Goal: Find specific page/section: Find specific page/section

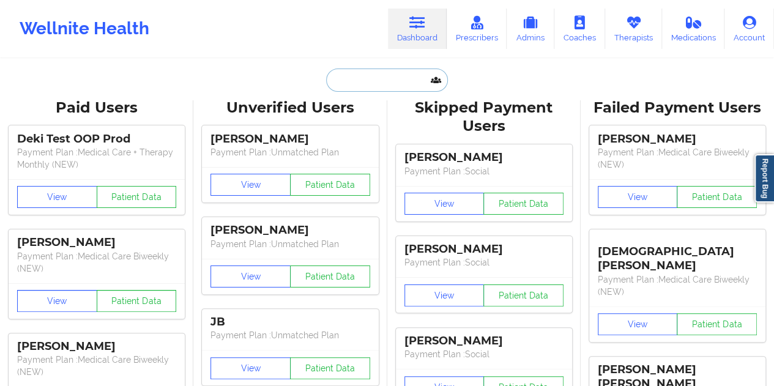
click at [377, 88] on input "text" at bounding box center [386, 80] width 121 height 23
paste input "[EMAIL_ADDRESS][DOMAIN_NAME]"
type input "[EMAIL_ADDRESS][DOMAIN_NAME]"
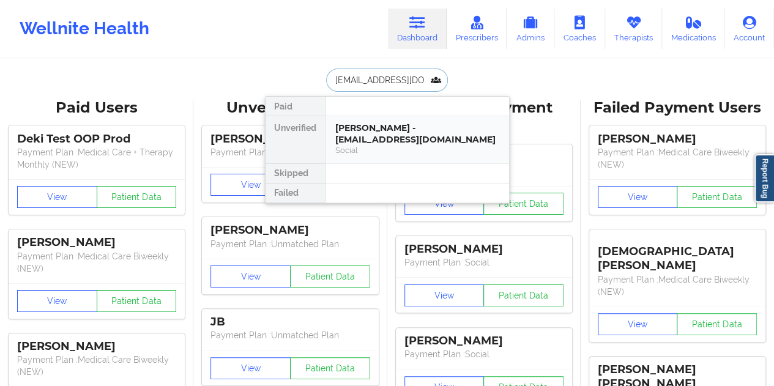
click at [390, 132] on div "[PERSON_NAME] - [EMAIL_ADDRESS][DOMAIN_NAME]" at bounding box center [417, 133] width 164 height 23
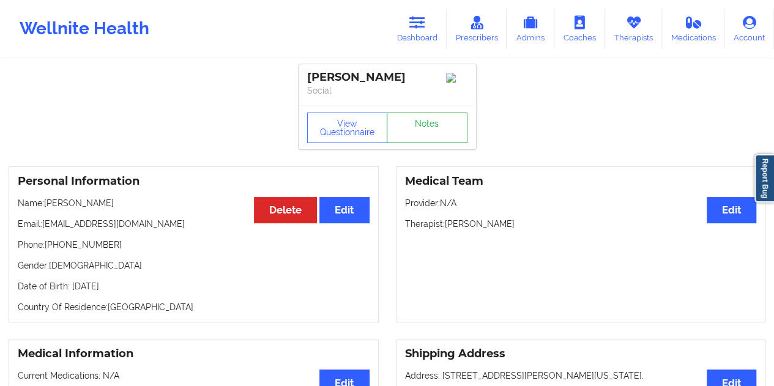
click at [446, 136] on link "Notes" at bounding box center [427, 128] width 81 height 31
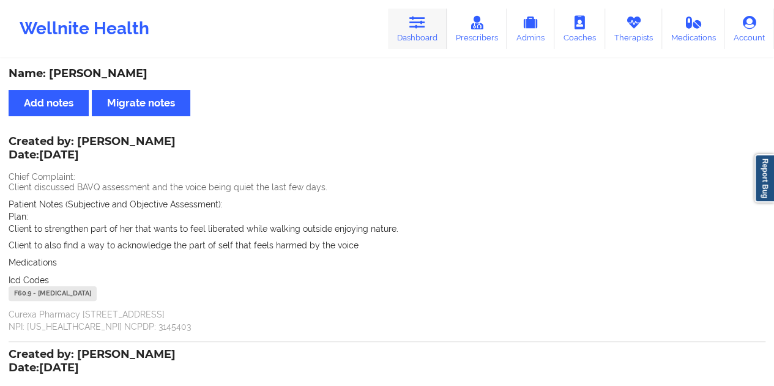
drag, startPoint x: 405, startPoint y: 8, endPoint x: 410, endPoint y: 15, distance: 9.2
click at [405, 9] on link "Dashboard" at bounding box center [417, 29] width 59 height 40
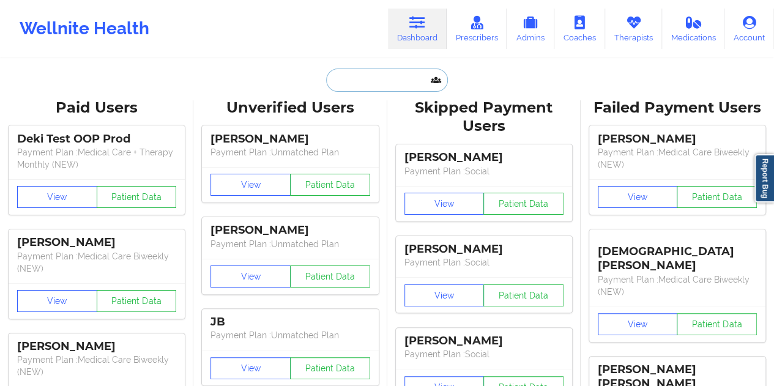
click at [379, 83] on input "text" at bounding box center [386, 80] width 121 height 23
paste input "[EMAIL_ADDRESS][DOMAIN_NAME]"
type input "[EMAIL_ADDRESS][DOMAIN_NAME]"
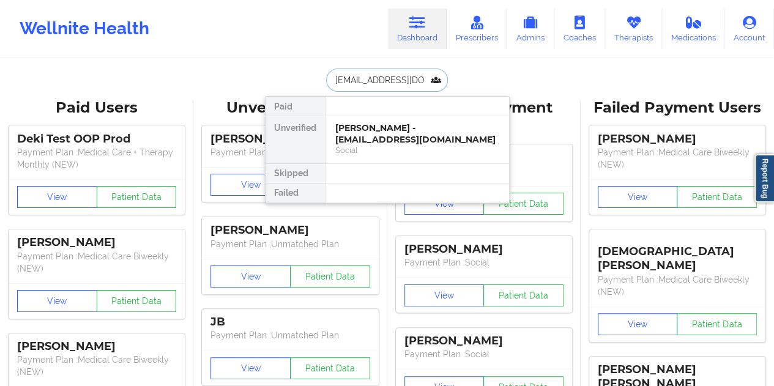
scroll to position [0, 9]
click at [366, 138] on div "[PERSON_NAME] - [EMAIL_ADDRESS][DOMAIN_NAME]" at bounding box center [417, 133] width 164 height 23
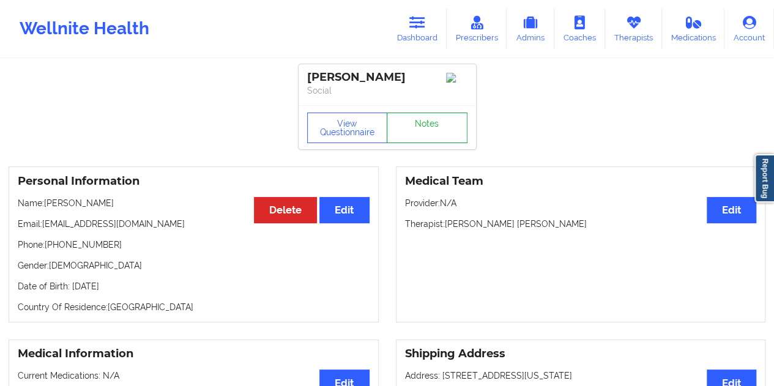
click at [399, 134] on link "Notes" at bounding box center [427, 128] width 81 height 31
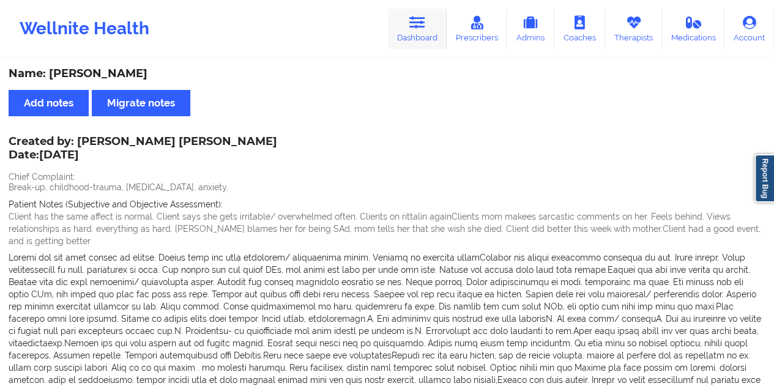
drag, startPoint x: 397, startPoint y: 23, endPoint x: 409, endPoint y: 41, distance: 22.4
click at [398, 22] on link "Dashboard" at bounding box center [417, 29] width 59 height 40
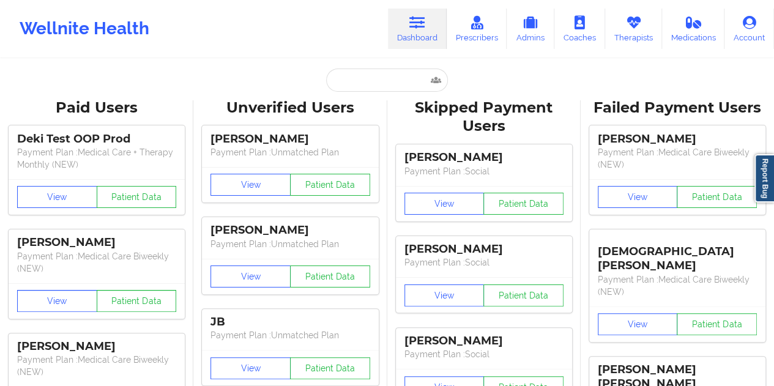
click at [392, 85] on input "text" at bounding box center [386, 80] width 121 height 23
paste input "[EMAIL_ADDRESS][DOMAIN_NAME]"
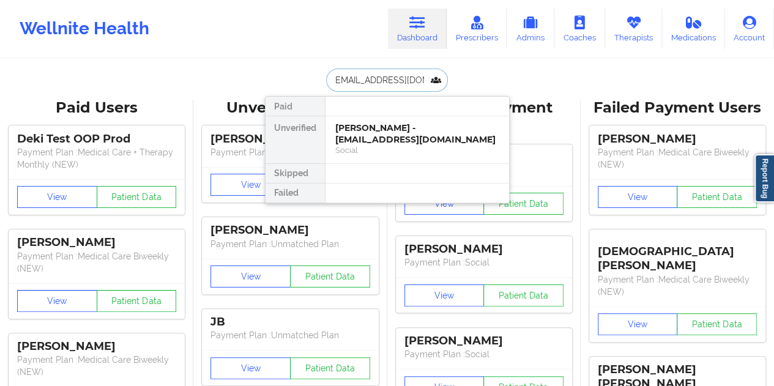
type input "[EMAIL_ADDRESS][DOMAIN_NAME]"
click at [398, 135] on div "[PERSON_NAME] - [EMAIL_ADDRESS][DOMAIN_NAME]" at bounding box center [417, 133] width 164 height 23
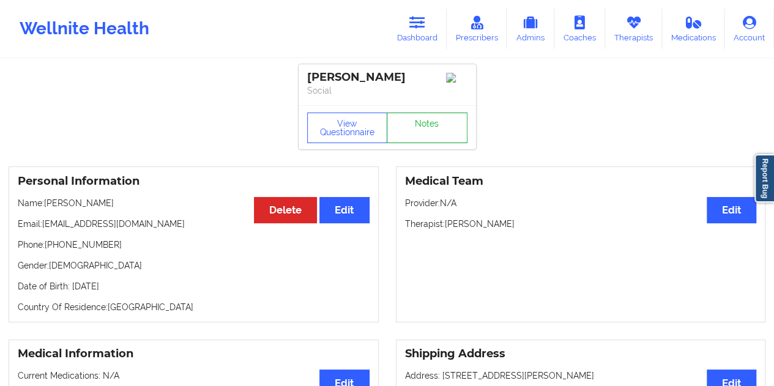
click at [427, 123] on link "Notes" at bounding box center [427, 128] width 81 height 31
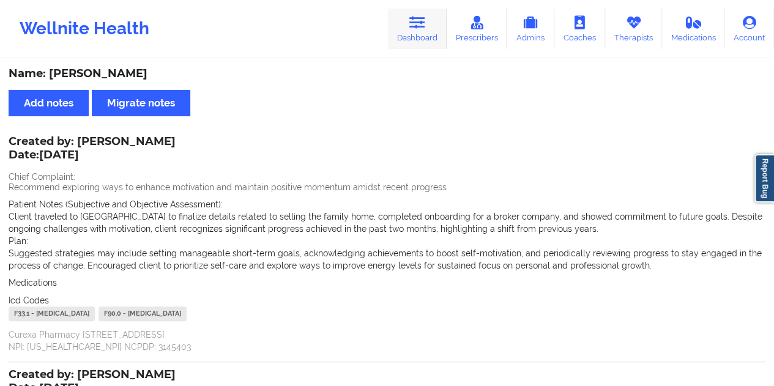
click at [424, 35] on link "Dashboard" at bounding box center [417, 29] width 59 height 40
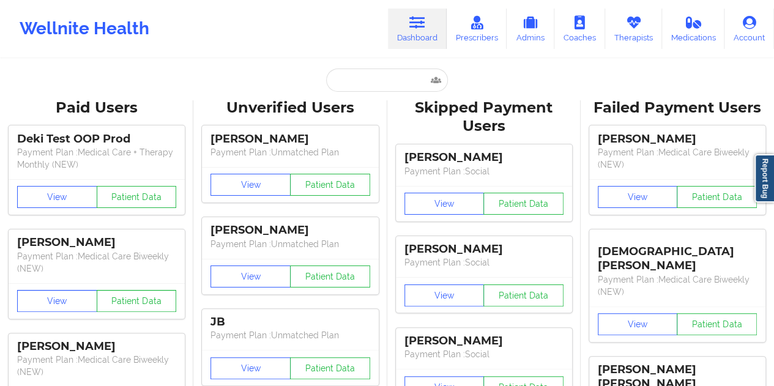
click at [389, 77] on input "text" at bounding box center [386, 80] width 121 height 23
paste input "[EMAIL_ADDRESS][DOMAIN_NAME]"
type input "[EMAIL_ADDRESS][DOMAIN_NAME]"
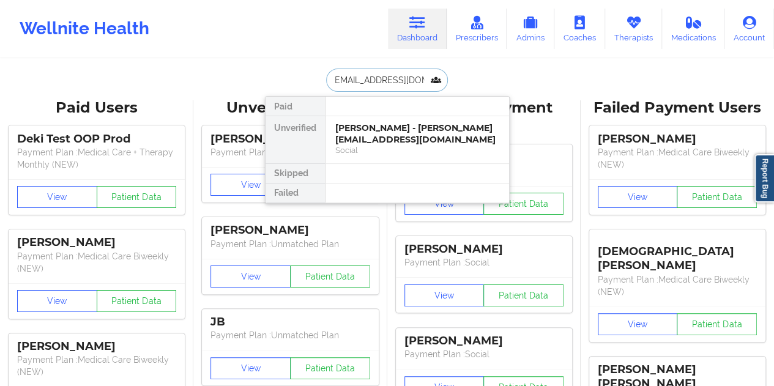
click at [377, 132] on div "[PERSON_NAME] - [PERSON_NAME][EMAIL_ADDRESS][DOMAIN_NAME]" at bounding box center [417, 133] width 164 height 23
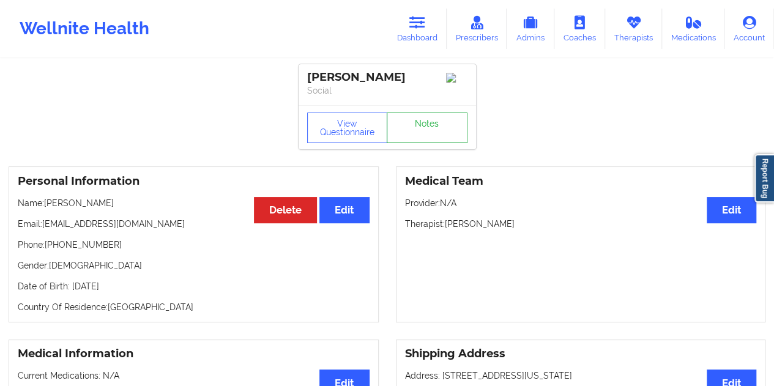
click at [414, 129] on link "Notes" at bounding box center [427, 128] width 81 height 31
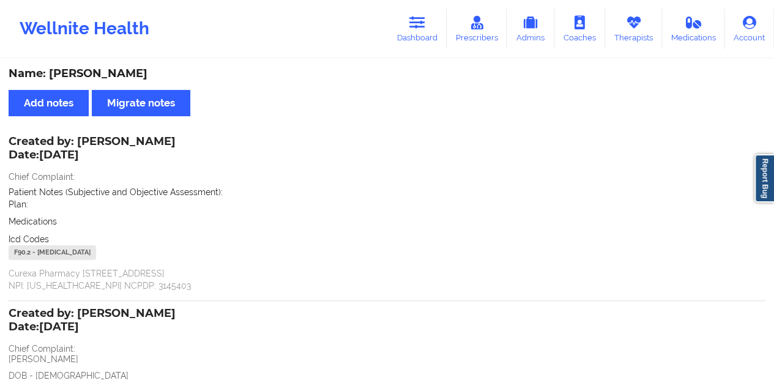
drag, startPoint x: 410, startPoint y: 36, endPoint x: 410, endPoint y: 52, distance: 15.9
click at [410, 36] on link "Dashboard" at bounding box center [417, 29] width 59 height 40
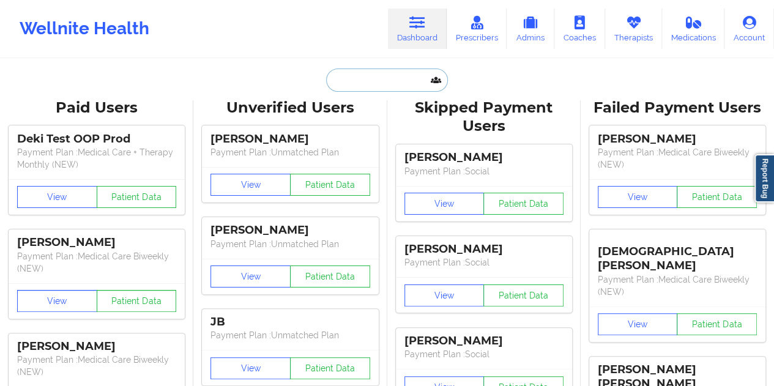
click at [379, 88] on input "text" at bounding box center [386, 80] width 121 height 23
paste input "[EMAIL_ADDRESS][DOMAIN_NAME]"
type input "[EMAIL_ADDRESS][DOMAIN_NAME]"
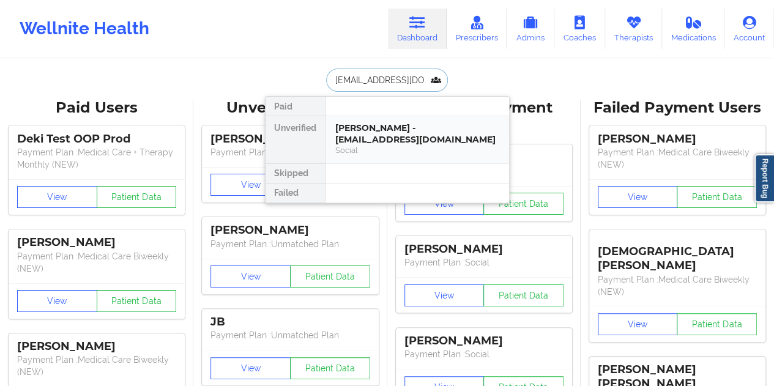
click at [378, 135] on div "[PERSON_NAME] - [EMAIL_ADDRESS][DOMAIN_NAME]" at bounding box center [417, 133] width 164 height 23
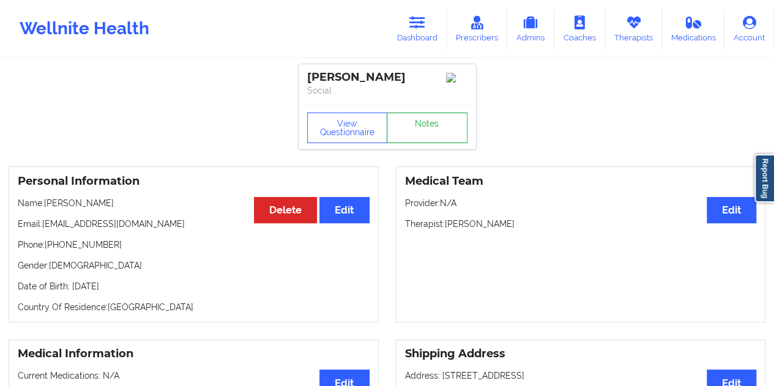
click at [416, 133] on link "Notes" at bounding box center [427, 128] width 81 height 31
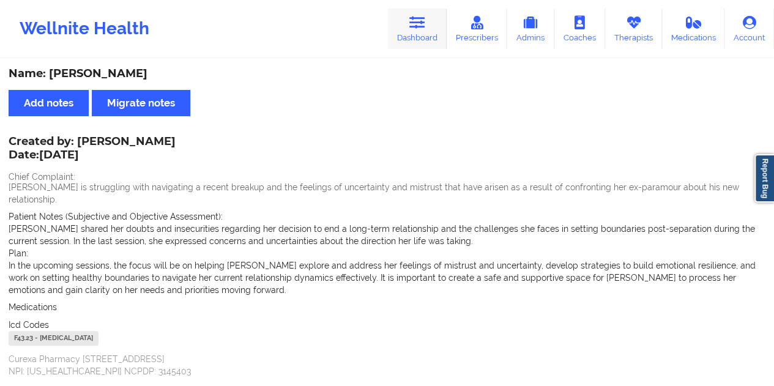
click at [425, 23] on icon at bounding box center [417, 22] width 16 height 13
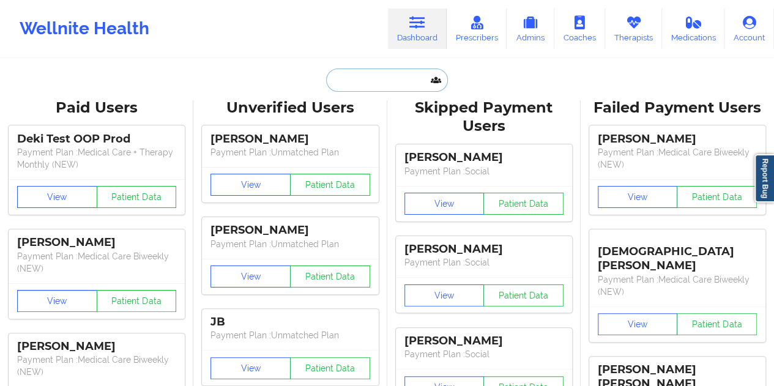
click at [365, 76] on input "text" at bounding box center [386, 80] width 121 height 23
paste input "[EMAIL_ADDRESS][DOMAIN_NAME]"
type input "[EMAIL_ADDRESS][DOMAIN_NAME]"
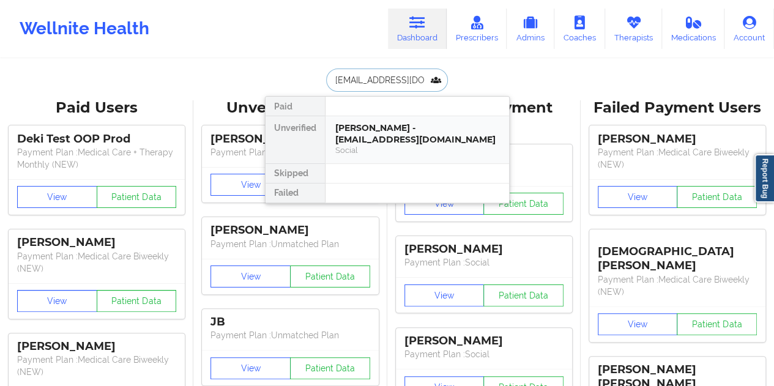
click at [369, 136] on div "[PERSON_NAME] - [EMAIL_ADDRESS][DOMAIN_NAME]" at bounding box center [417, 133] width 164 height 23
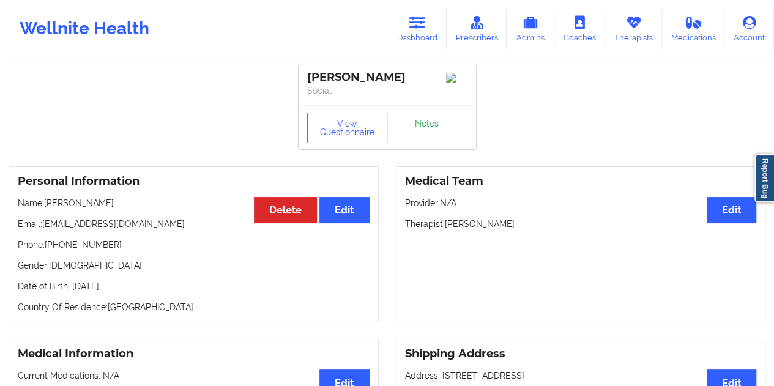
click at [428, 128] on link "Notes" at bounding box center [427, 128] width 81 height 31
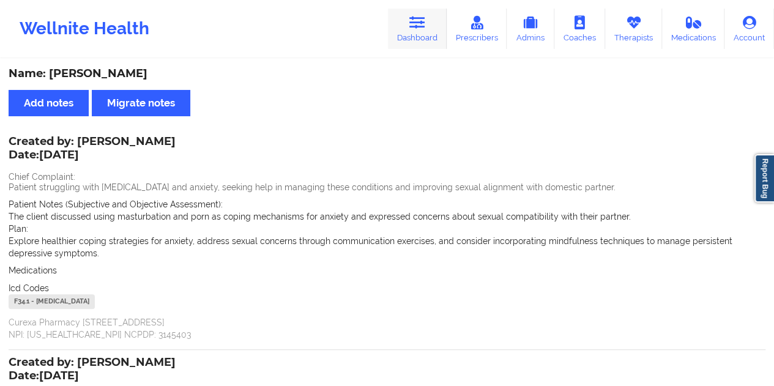
click at [438, 34] on link "Dashboard" at bounding box center [417, 29] width 59 height 40
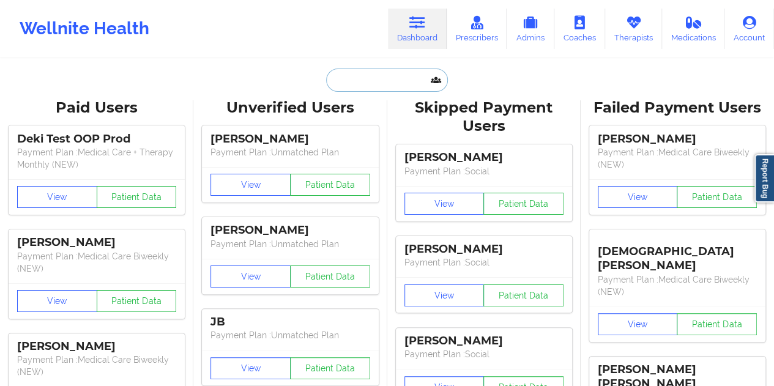
click at [361, 84] on input "text" at bounding box center [386, 80] width 121 height 23
paste input "[EMAIL_ADDRESS][DOMAIN_NAME]"
type input "[EMAIL_ADDRESS][DOMAIN_NAME]"
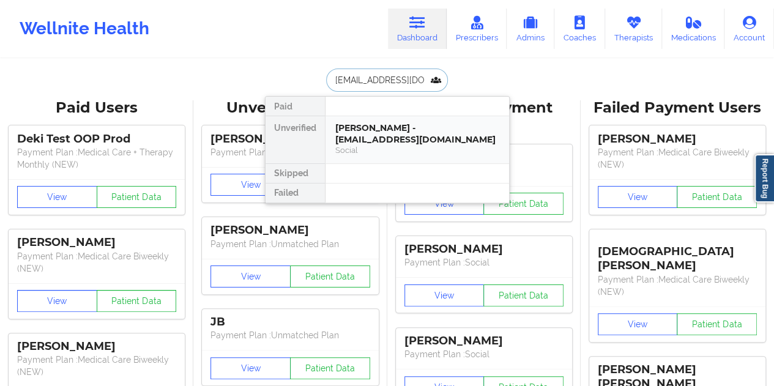
click at [353, 130] on div "[PERSON_NAME] - [EMAIL_ADDRESS][DOMAIN_NAME]" at bounding box center [417, 133] width 164 height 23
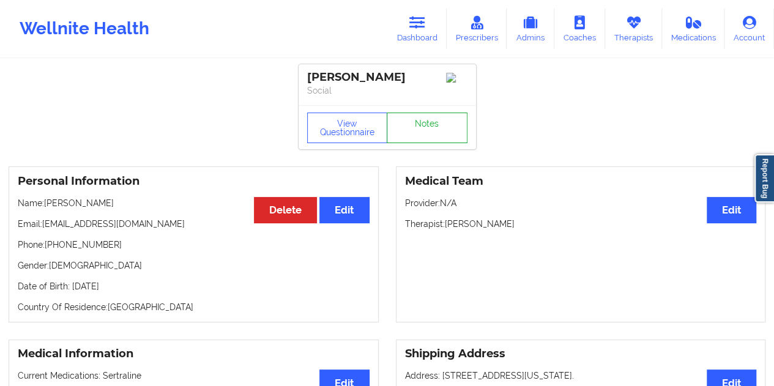
click at [433, 118] on link "Notes" at bounding box center [427, 128] width 81 height 31
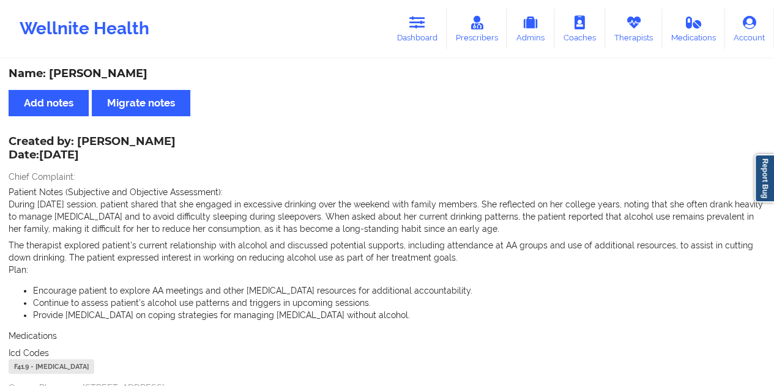
drag, startPoint x: 420, startPoint y: 29, endPoint x: 411, endPoint y: 52, distance: 24.2
click at [420, 29] on icon at bounding box center [417, 22] width 16 height 13
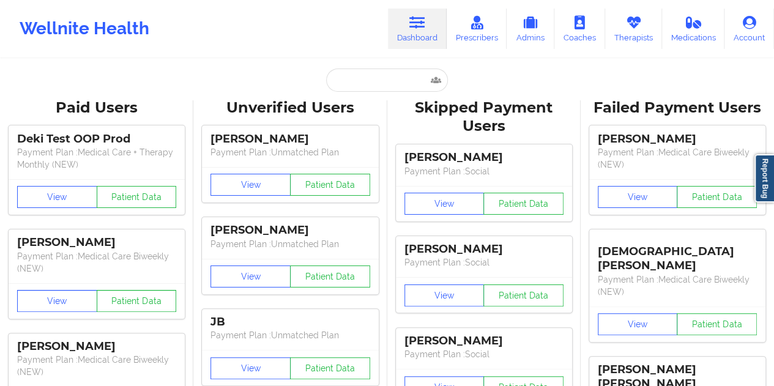
click at [367, 84] on input "text" at bounding box center [386, 80] width 121 height 23
paste input "[EMAIL_ADDRESS][DOMAIN_NAME]"
type input "[EMAIL_ADDRESS][DOMAIN_NAME]"
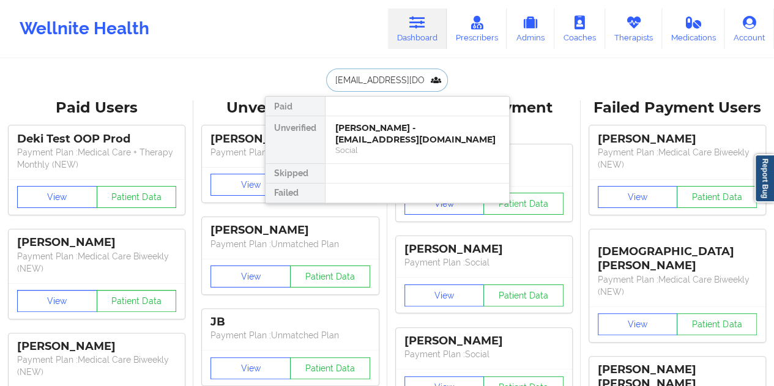
click at [368, 133] on div "[PERSON_NAME] - [EMAIL_ADDRESS][DOMAIN_NAME]" at bounding box center [417, 133] width 164 height 23
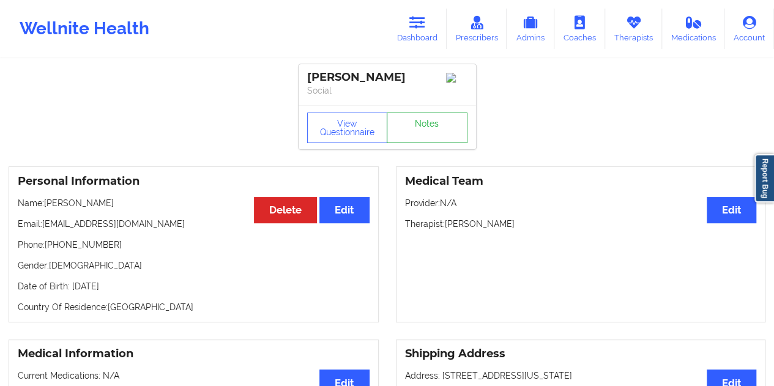
click at [415, 131] on link "Notes" at bounding box center [427, 128] width 81 height 31
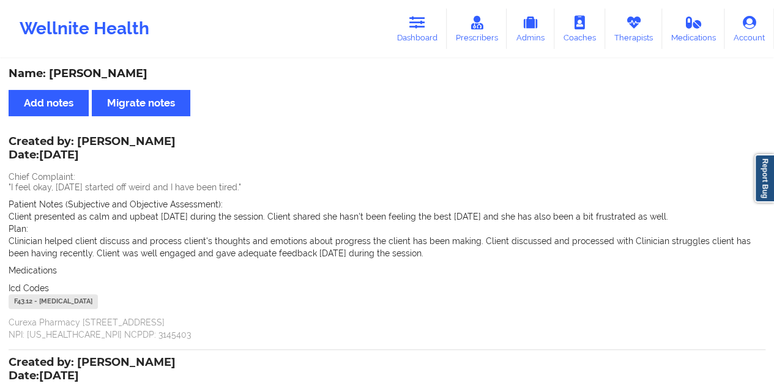
drag, startPoint x: 416, startPoint y: 35, endPoint x: 409, endPoint y: 51, distance: 17.5
click at [416, 35] on link "Dashboard" at bounding box center [417, 29] width 59 height 40
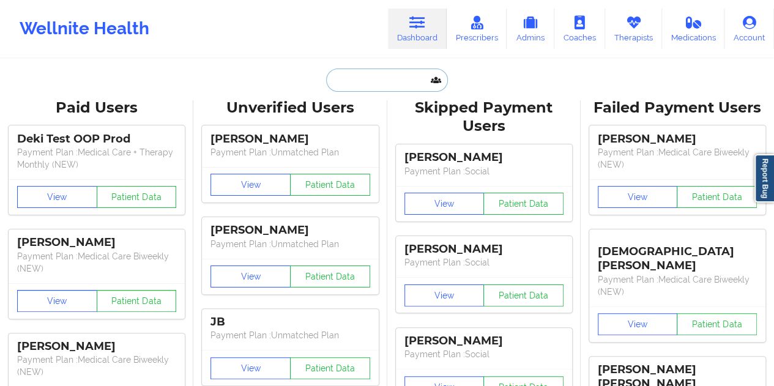
click at [374, 85] on input "text" at bounding box center [386, 80] width 121 height 23
paste input "[EMAIL_ADDRESS][DOMAIN_NAME]"
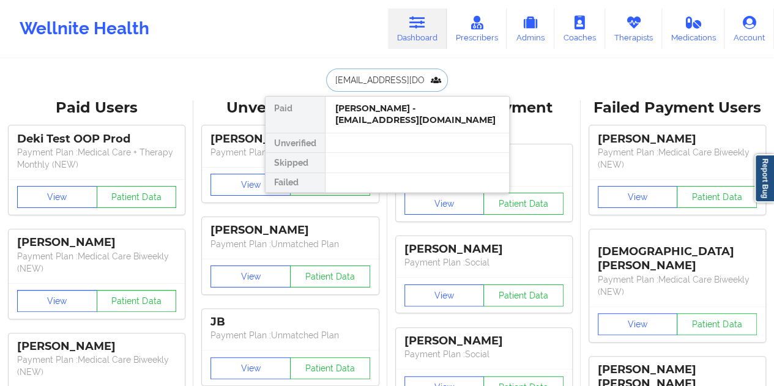
type input "[EMAIL_ADDRESS][DOMAIN_NAME]"
click at [386, 133] on div at bounding box center [417, 143] width 184 height 20
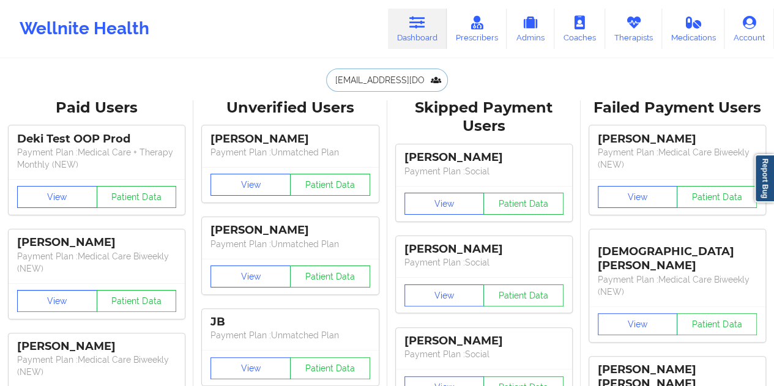
click at [384, 81] on input "[EMAIL_ADDRESS][DOMAIN_NAME]" at bounding box center [386, 80] width 121 height 23
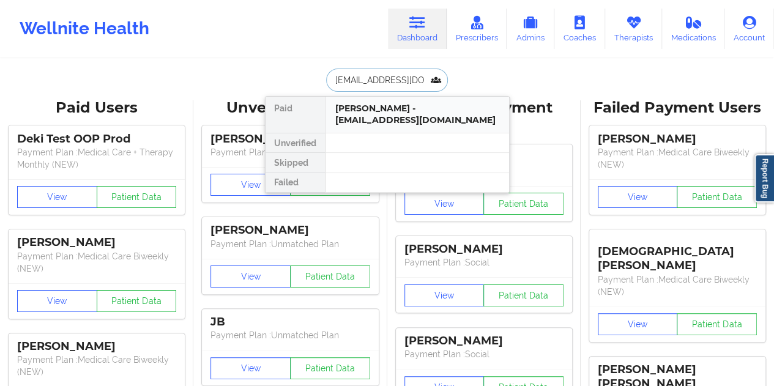
click at [387, 122] on div "[PERSON_NAME] - [EMAIL_ADDRESS][DOMAIN_NAME]" at bounding box center [417, 114] width 164 height 23
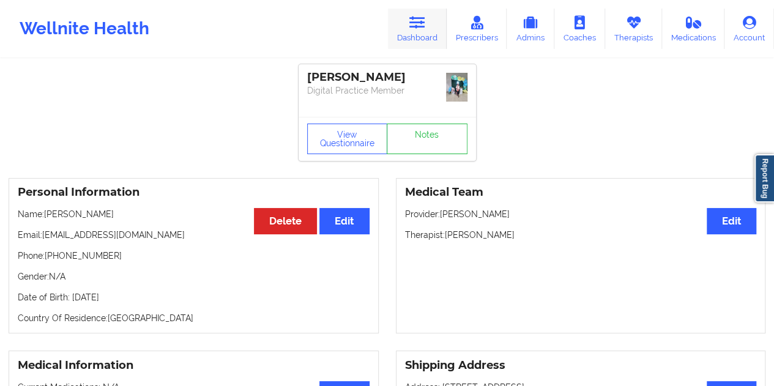
click at [422, 19] on icon at bounding box center [417, 22] width 16 height 13
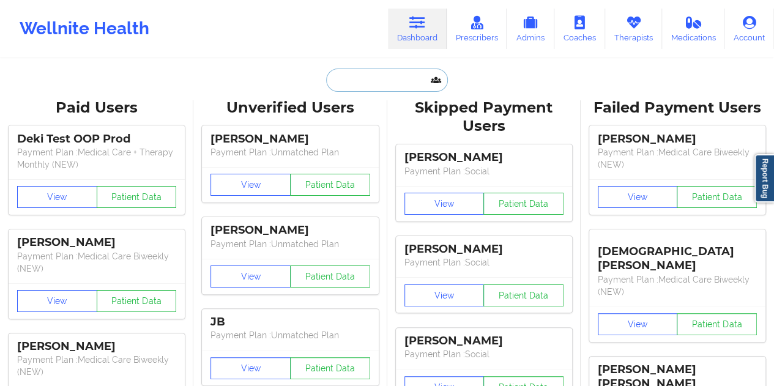
click at [365, 73] on input "text" at bounding box center [386, 80] width 121 height 23
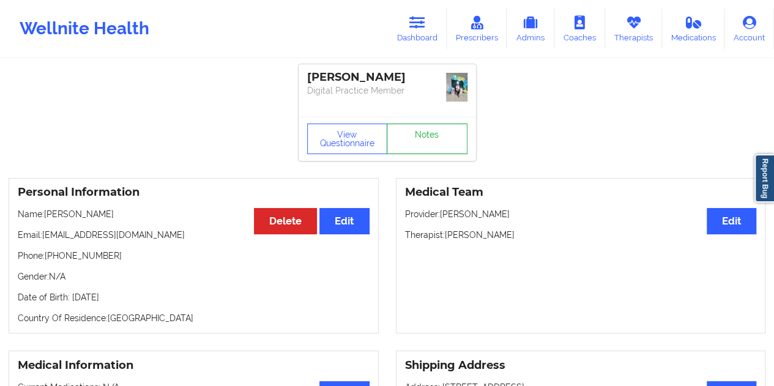
click at [435, 127] on link "Notes" at bounding box center [427, 139] width 81 height 31
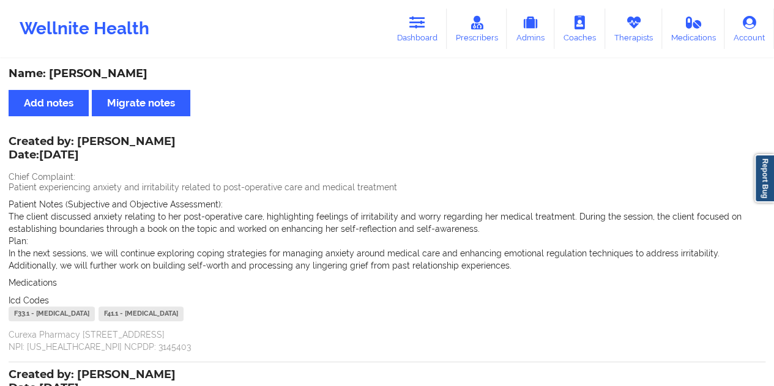
click at [422, 34] on link "Dashboard" at bounding box center [417, 29] width 59 height 40
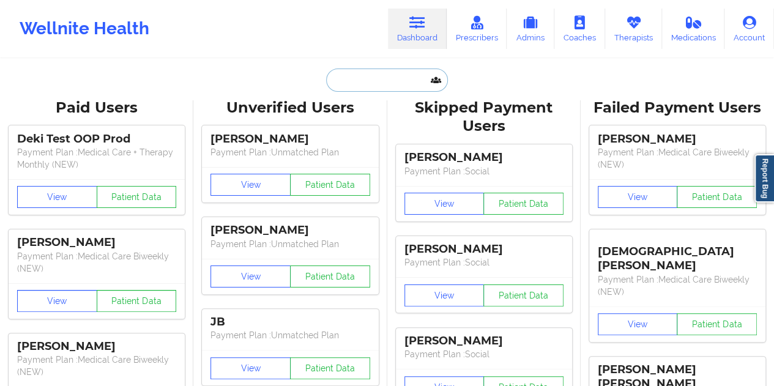
click at [395, 86] on input "text" at bounding box center [386, 80] width 121 height 23
paste input "[PERSON_NAME][EMAIL_ADDRESS][PERSON_NAME][DOMAIN_NAME]"
type input "[PERSON_NAME][EMAIL_ADDRESS][PERSON_NAME][DOMAIN_NAME]"
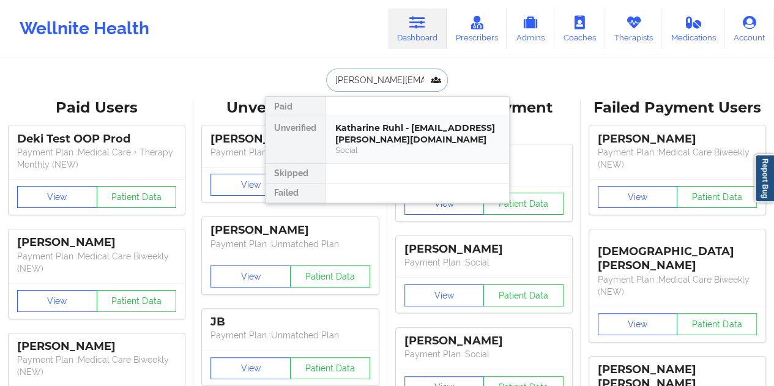
click at [419, 132] on div "Katharine Ruhl - [EMAIL_ADDRESS][PERSON_NAME][DOMAIN_NAME]" at bounding box center [417, 133] width 164 height 23
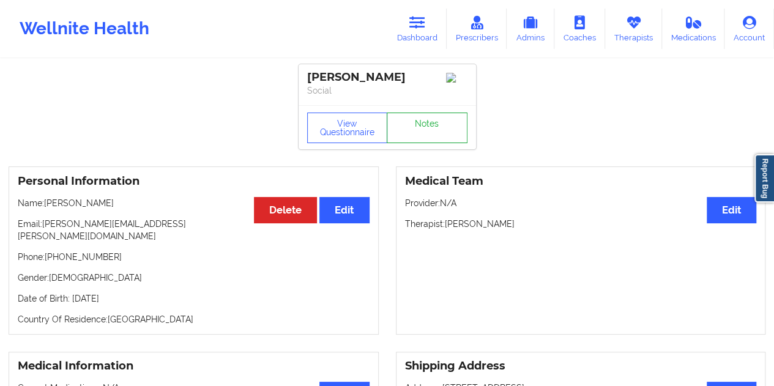
click at [419, 130] on link "Notes" at bounding box center [427, 128] width 81 height 31
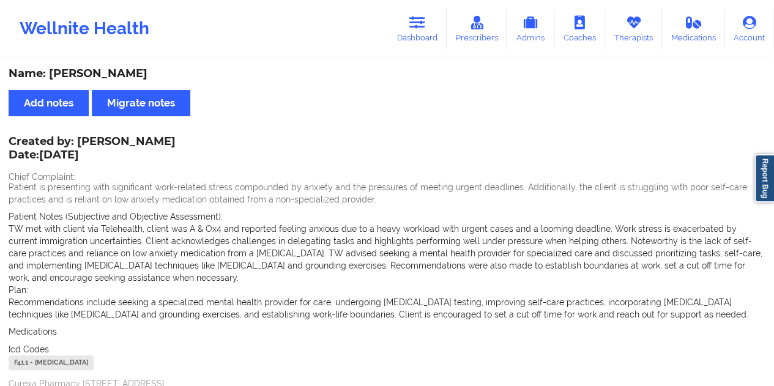
drag, startPoint x: 429, startPoint y: 35, endPoint x: 408, endPoint y: 52, distance: 27.4
click at [429, 35] on link "Dashboard" at bounding box center [417, 29] width 59 height 40
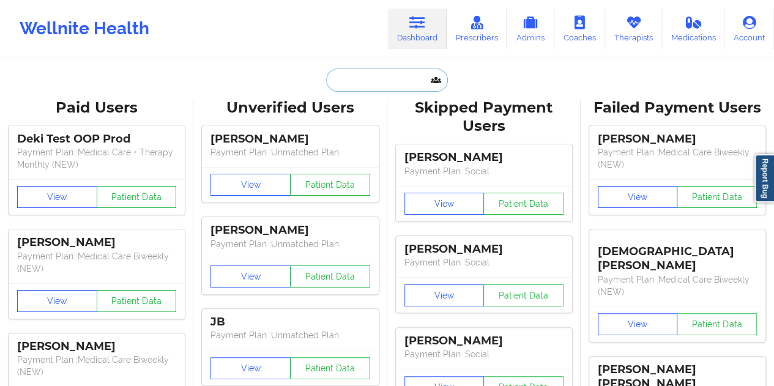
click at [364, 77] on input "text" at bounding box center [386, 80] width 121 height 23
paste input "[PERSON_NAME][EMAIL_ADDRESS][DOMAIN_NAME]"
type input "[PERSON_NAME][EMAIL_ADDRESS][DOMAIN_NAME]"
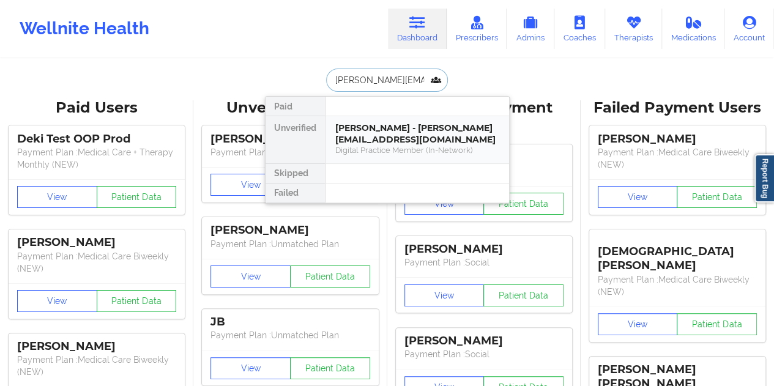
click at [376, 133] on div "[PERSON_NAME] - [PERSON_NAME][EMAIL_ADDRESS][DOMAIN_NAME]" at bounding box center [417, 133] width 164 height 23
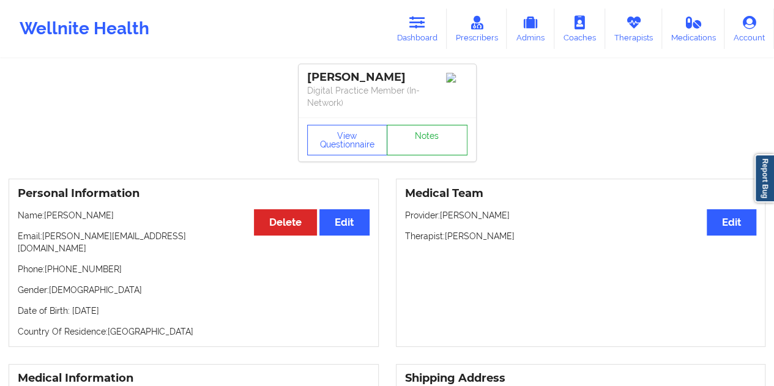
click at [425, 128] on link "Notes" at bounding box center [427, 140] width 81 height 31
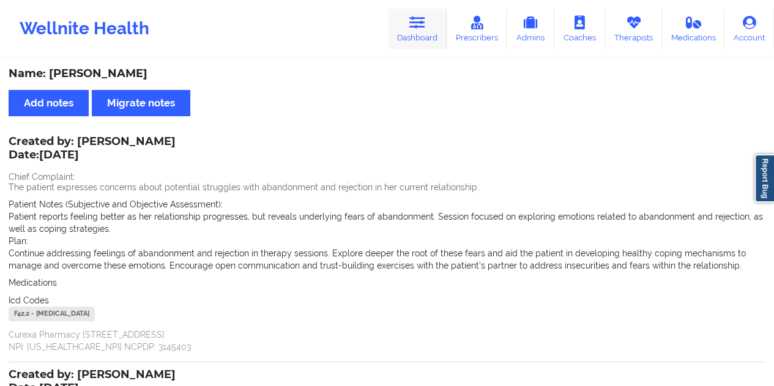
click at [431, 31] on link "Dashboard" at bounding box center [417, 29] width 59 height 40
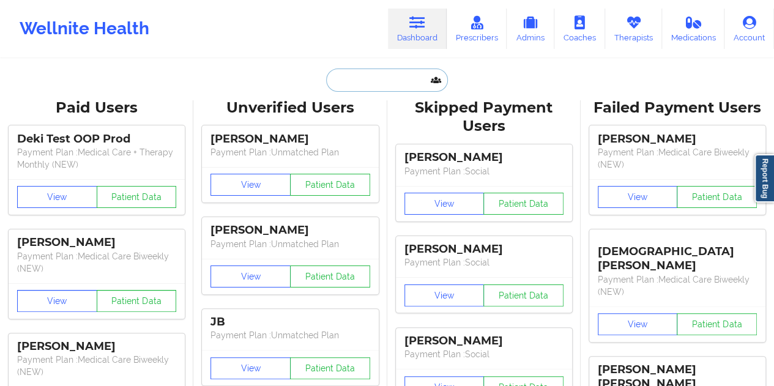
click at [363, 85] on input "text" at bounding box center [386, 80] width 121 height 23
paste input "[EMAIL_ADDRESS][DOMAIN_NAME]"
type input "[EMAIL_ADDRESS][DOMAIN_NAME]"
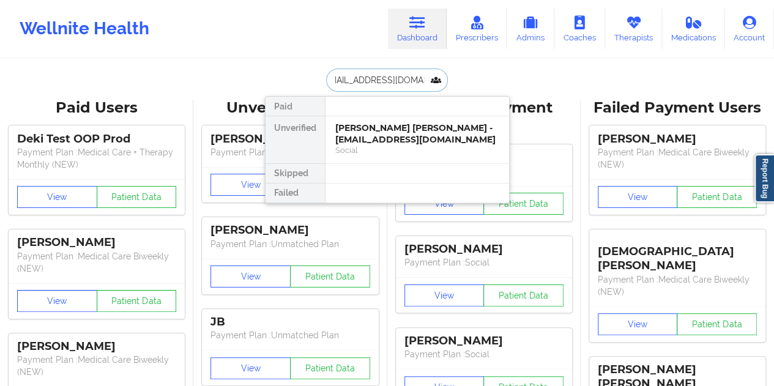
click at [376, 134] on div "[PERSON_NAME] [PERSON_NAME] - [EMAIL_ADDRESS][DOMAIN_NAME]" at bounding box center [417, 133] width 164 height 23
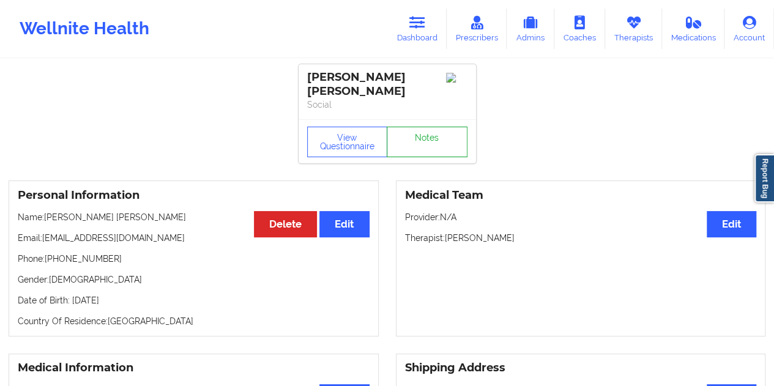
click at [433, 127] on link "Notes" at bounding box center [427, 142] width 81 height 31
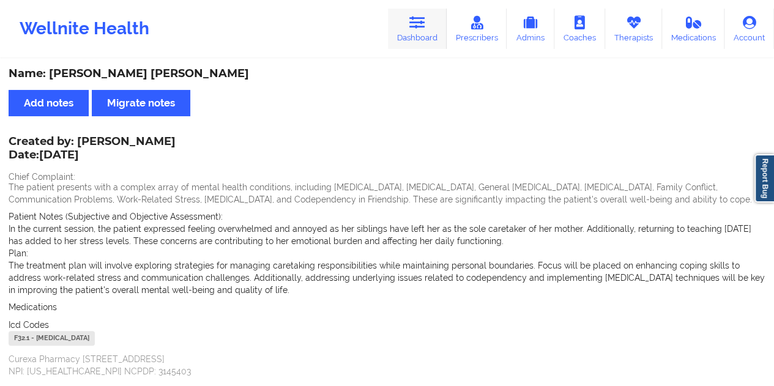
click at [425, 34] on link "Dashboard" at bounding box center [417, 29] width 59 height 40
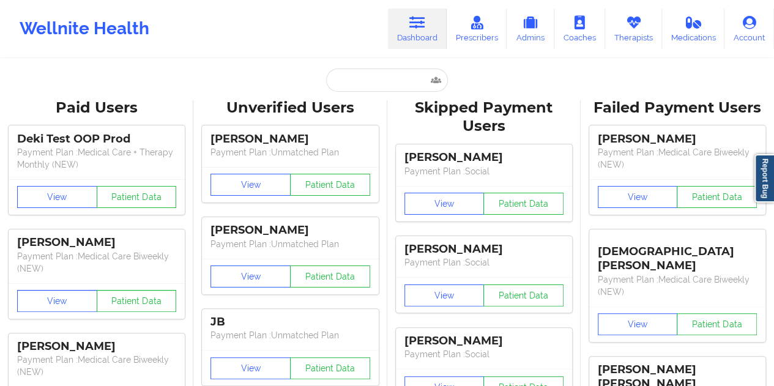
click at [371, 84] on input "text" at bounding box center [386, 80] width 121 height 23
paste input "[EMAIL_ADDRESS][DOMAIN_NAME]"
type input "[EMAIL_ADDRESS][DOMAIN_NAME]"
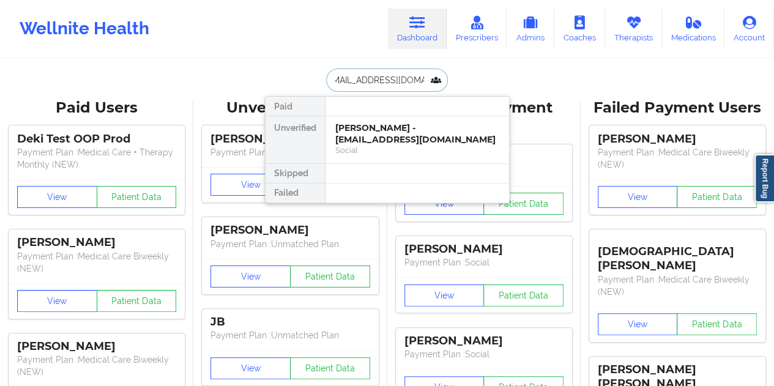
click at [387, 133] on div "[PERSON_NAME] - [EMAIL_ADDRESS][DOMAIN_NAME]" at bounding box center [417, 133] width 164 height 23
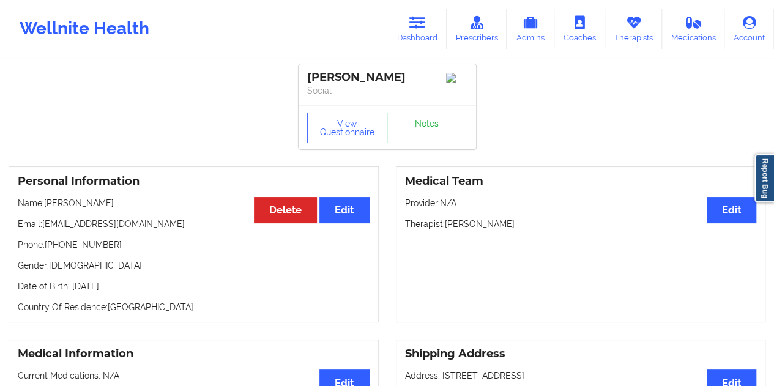
click at [424, 130] on link "Notes" at bounding box center [427, 128] width 81 height 31
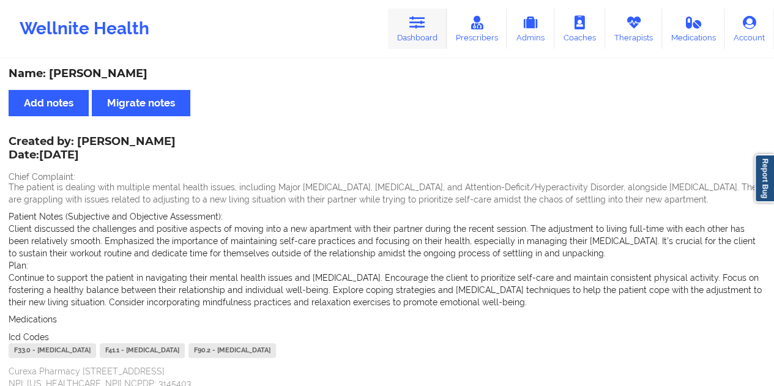
click at [429, 25] on link "Dashboard" at bounding box center [417, 29] width 59 height 40
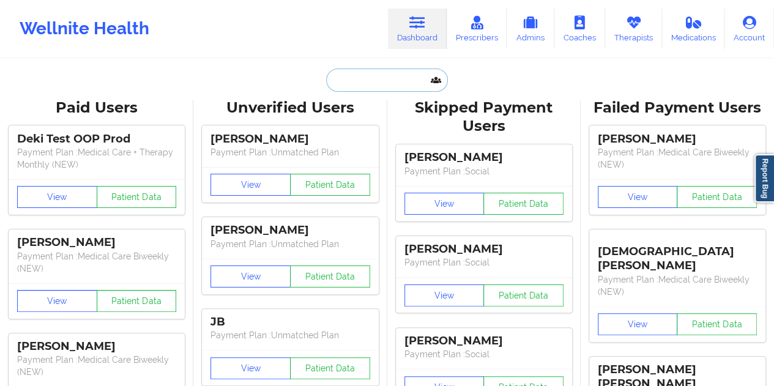
click at [362, 73] on input "text" at bounding box center [386, 80] width 121 height 23
paste input "[EMAIL_ADDRESS][DOMAIN_NAME]"
type input "[EMAIL_ADDRESS][DOMAIN_NAME]"
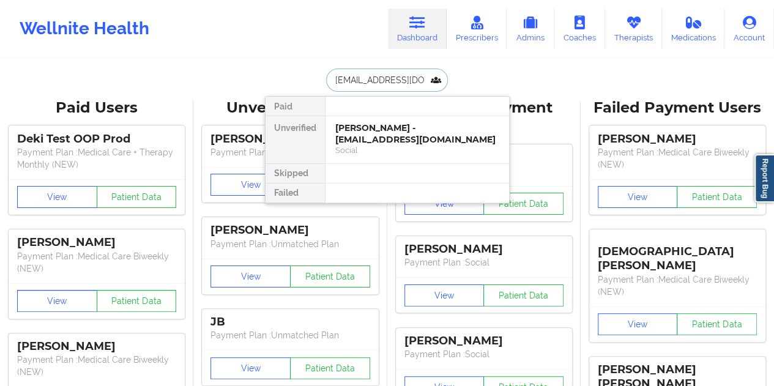
click at [389, 136] on div "[PERSON_NAME] - [EMAIL_ADDRESS][DOMAIN_NAME]" at bounding box center [417, 133] width 164 height 23
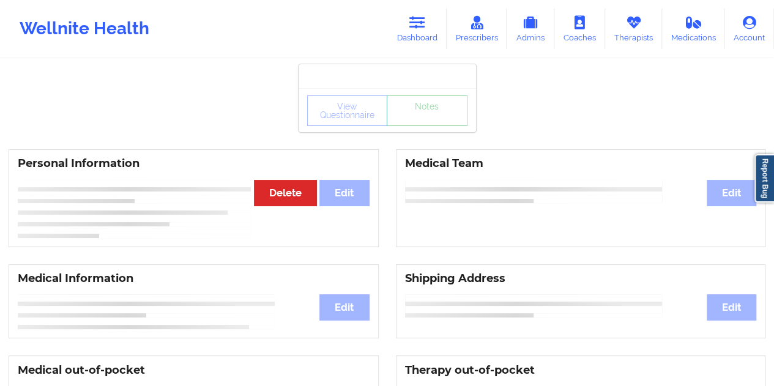
click at [418, 126] on link "Notes" at bounding box center [427, 110] width 81 height 31
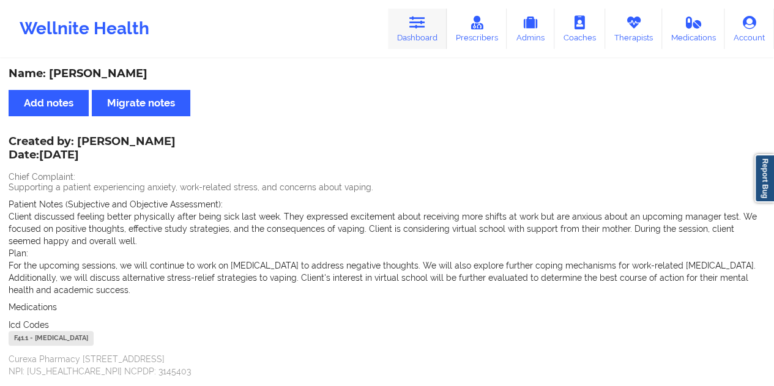
click at [421, 26] on icon at bounding box center [417, 22] width 16 height 13
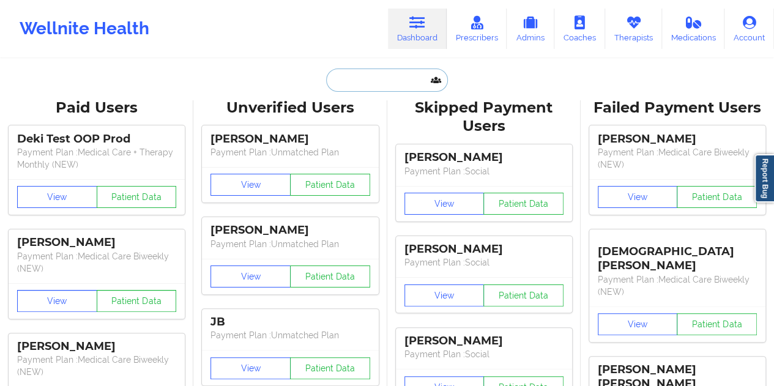
drag, startPoint x: 410, startPoint y: 53, endPoint x: 379, endPoint y: 77, distance: 38.8
click at [379, 77] on input "text" at bounding box center [386, 80] width 121 height 23
paste input "[PERSON_NAME][EMAIL_ADDRESS][PERSON_NAME][DOMAIN_NAME]"
type input "[PERSON_NAME][EMAIL_ADDRESS][PERSON_NAME][DOMAIN_NAME]"
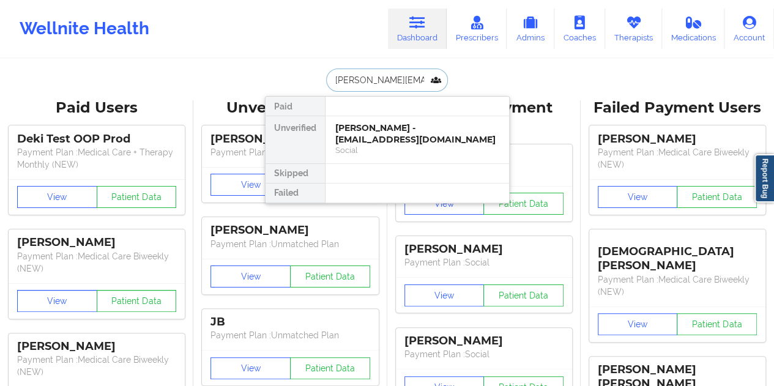
scroll to position [0, 23]
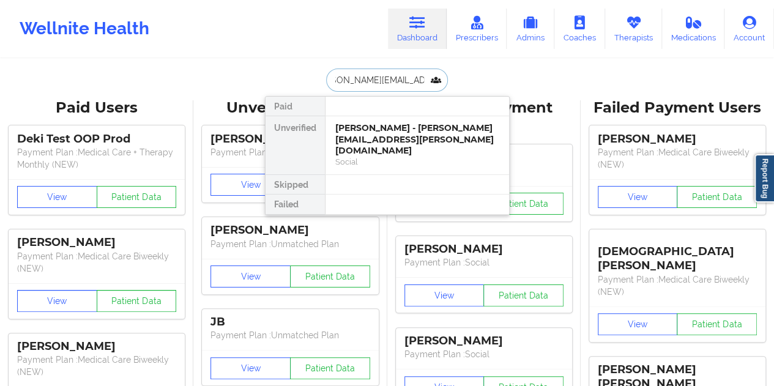
click at [389, 137] on div "[PERSON_NAME] - [PERSON_NAME][EMAIL_ADDRESS][PERSON_NAME][DOMAIN_NAME]" at bounding box center [417, 139] width 164 height 34
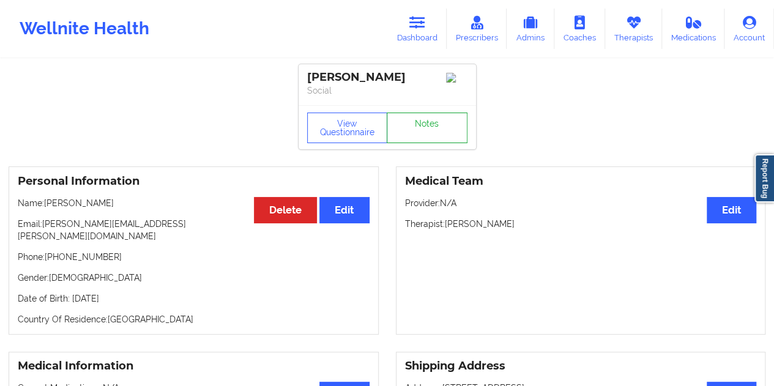
click at [417, 137] on link "Notes" at bounding box center [427, 128] width 81 height 31
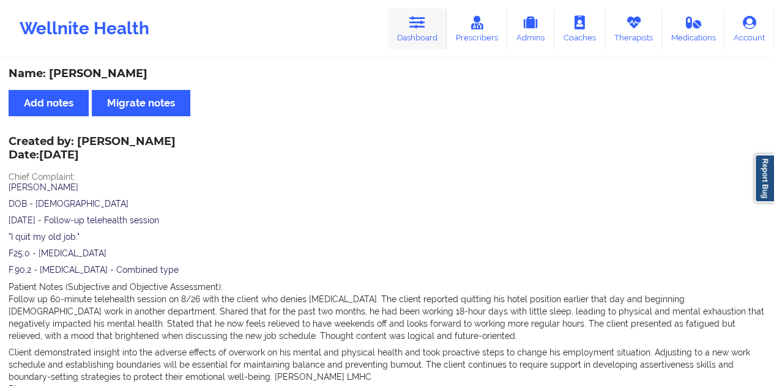
click at [419, 29] on icon at bounding box center [417, 22] width 16 height 13
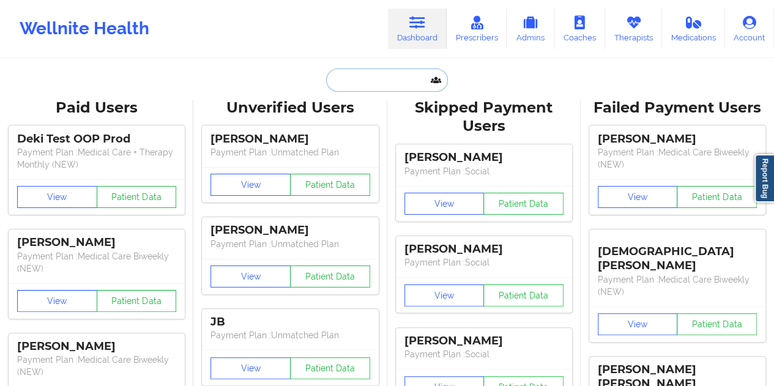
click at [376, 69] on input "text" at bounding box center [386, 80] width 121 height 23
paste input "[PERSON_NAME][EMAIL_ADDRESS][DOMAIN_NAME]"
type input "[PERSON_NAME][EMAIL_ADDRESS][DOMAIN_NAME]"
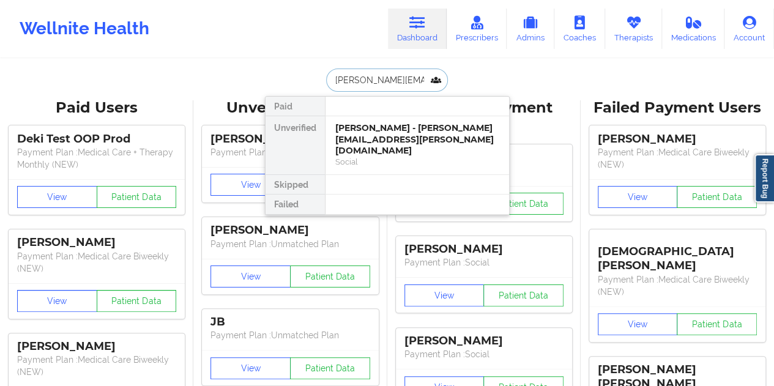
scroll to position [0, 20]
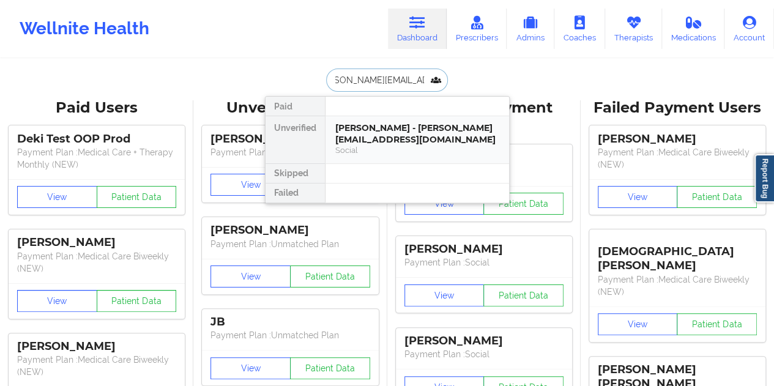
click at [372, 135] on div "[PERSON_NAME] - [PERSON_NAME][EMAIL_ADDRESS][DOMAIN_NAME]" at bounding box center [417, 133] width 164 height 23
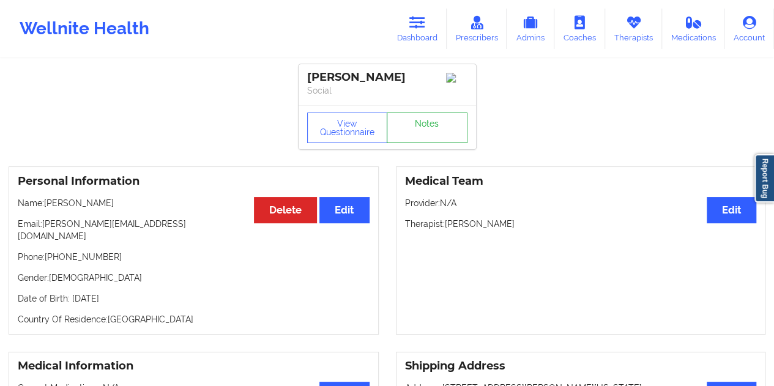
click at [433, 124] on link "Notes" at bounding box center [427, 128] width 81 height 31
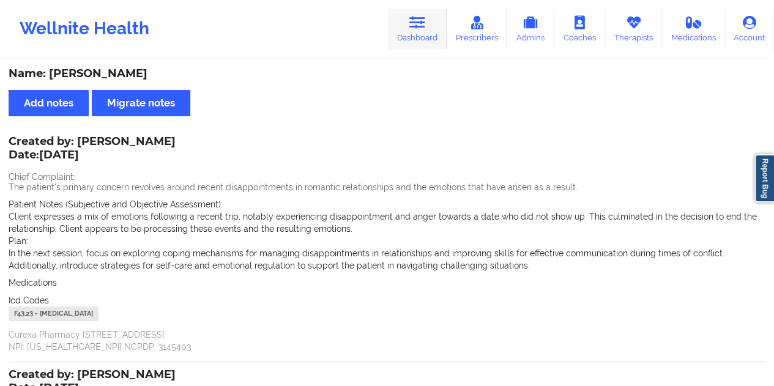
click at [421, 24] on icon at bounding box center [417, 22] width 16 height 13
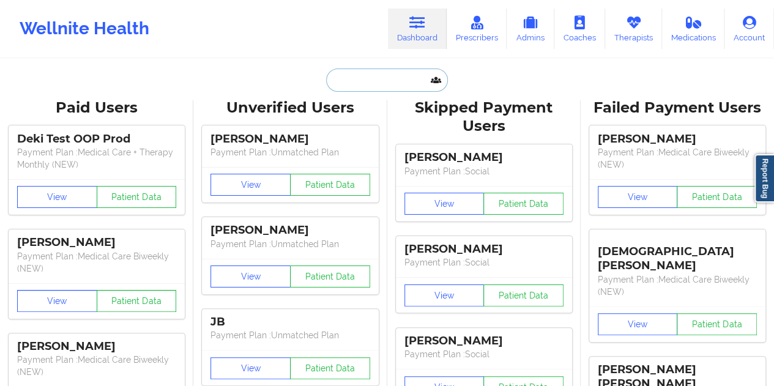
click at [367, 89] on input "text" at bounding box center [386, 80] width 121 height 23
paste input "[EMAIL_ADDRESS][DOMAIN_NAME]"
type input "[EMAIL_ADDRESS][DOMAIN_NAME]"
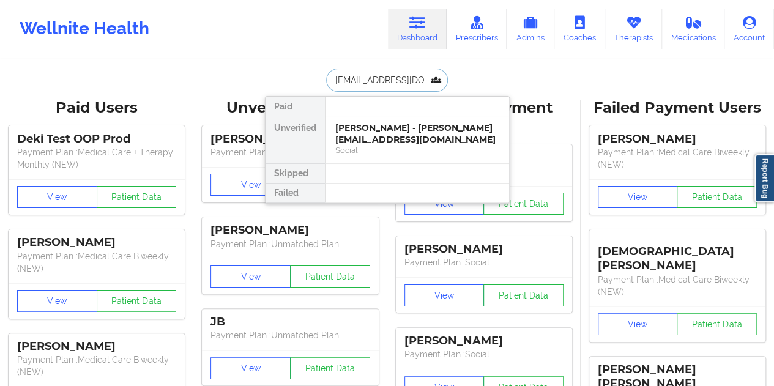
scroll to position [0, 6]
click at [392, 135] on div "[PERSON_NAME] - [EMAIL_ADDRESS][DOMAIN_NAME]" at bounding box center [417, 133] width 164 height 23
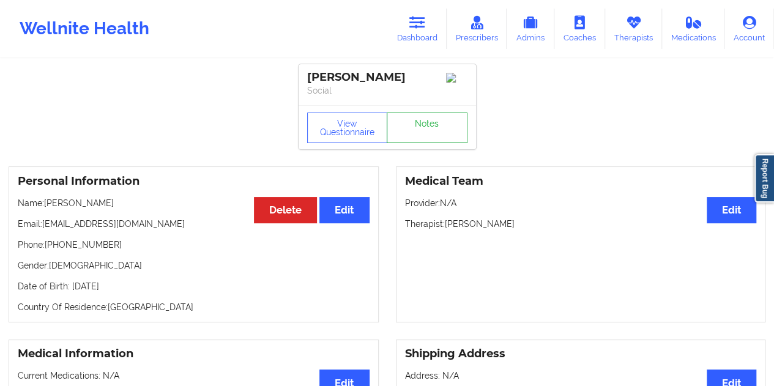
click at [417, 139] on link "Notes" at bounding box center [427, 128] width 81 height 31
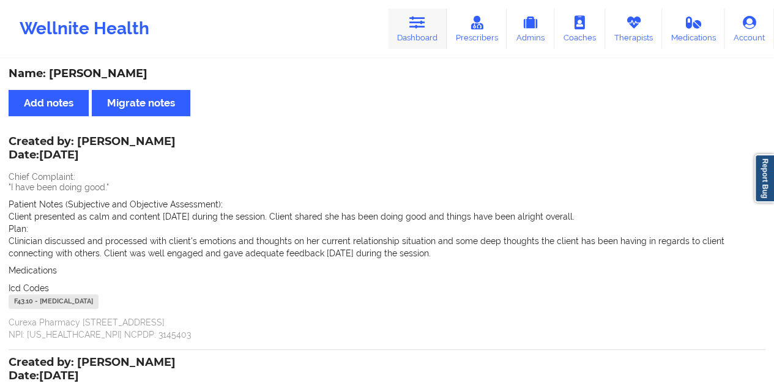
click at [417, 33] on link "Dashboard" at bounding box center [417, 29] width 59 height 40
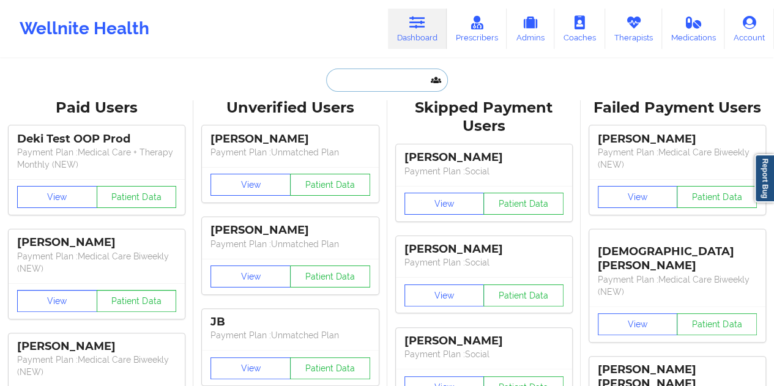
click at [390, 82] on input "text" at bounding box center [386, 80] width 121 height 23
paste input "[EMAIL_ADDRESS][DOMAIN_NAME]"
type input "[EMAIL_ADDRESS][DOMAIN_NAME]"
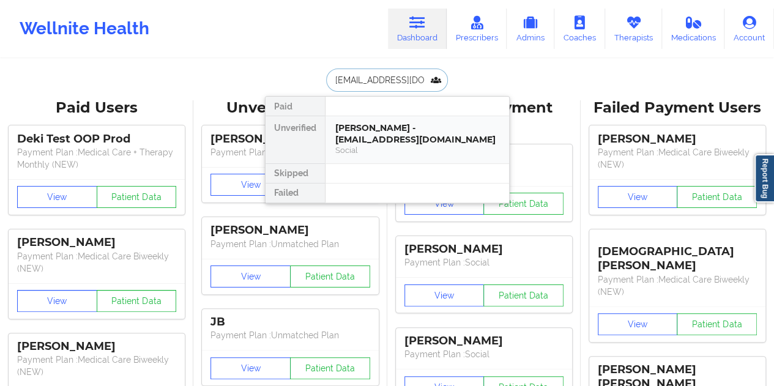
click at [387, 123] on div "[PERSON_NAME] - [EMAIL_ADDRESS][DOMAIN_NAME]" at bounding box center [417, 133] width 164 height 23
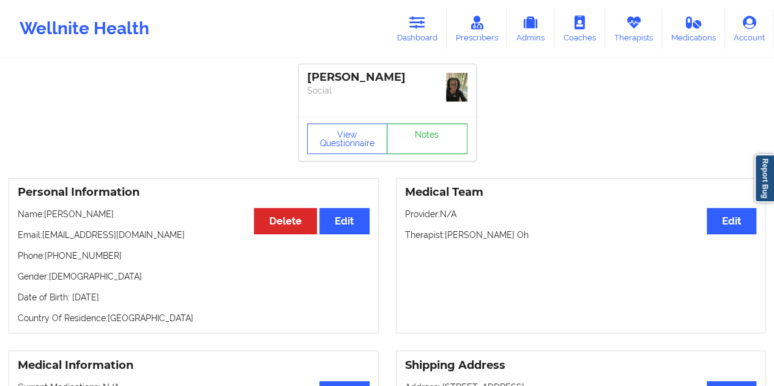
click at [416, 130] on link "Notes" at bounding box center [427, 139] width 81 height 31
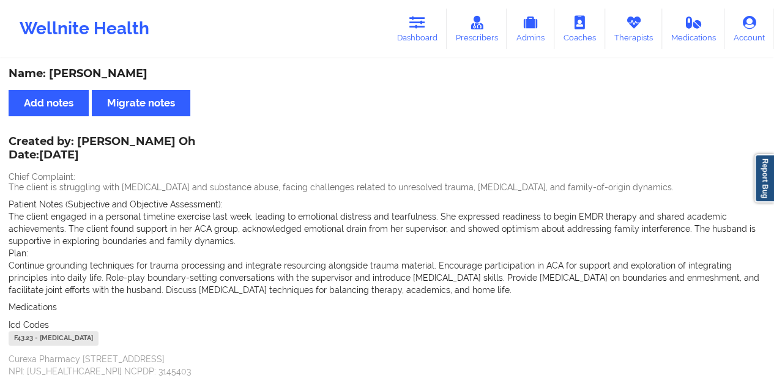
drag, startPoint x: 420, startPoint y: 34, endPoint x: 414, endPoint y: 56, distance: 22.3
click at [420, 35] on link "Dashboard" at bounding box center [417, 29] width 59 height 40
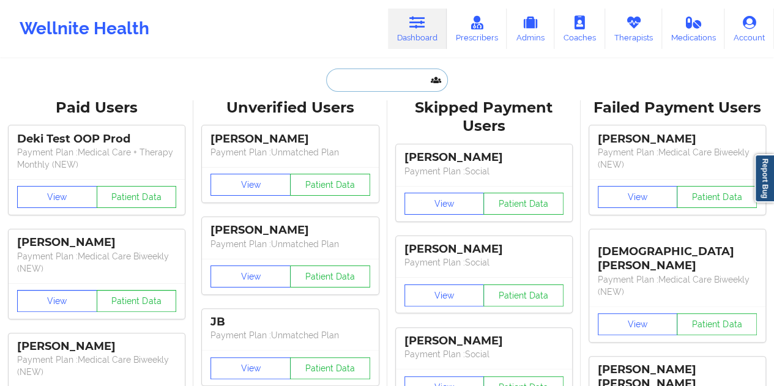
click at [379, 81] on input "text" at bounding box center [386, 80] width 121 height 23
paste input "[EMAIL_ADDRESS][DOMAIN_NAME]"
type input "[EMAIL_ADDRESS][DOMAIN_NAME]"
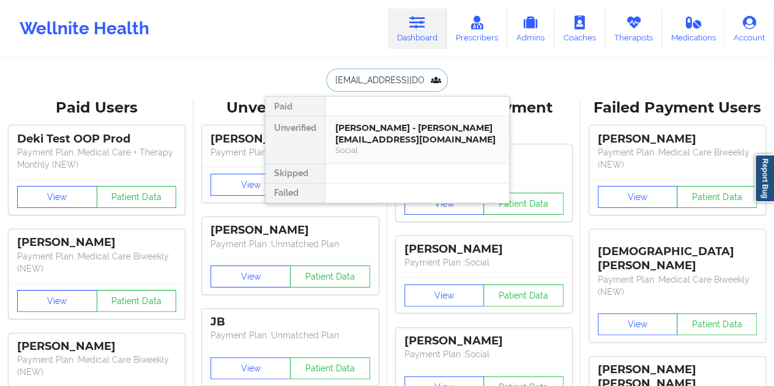
click at [393, 135] on div "[PERSON_NAME] - [PERSON_NAME][EMAIL_ADDRESS][DOMAIN_NAME]" at bounding box center [417, 133] width 164 height 23
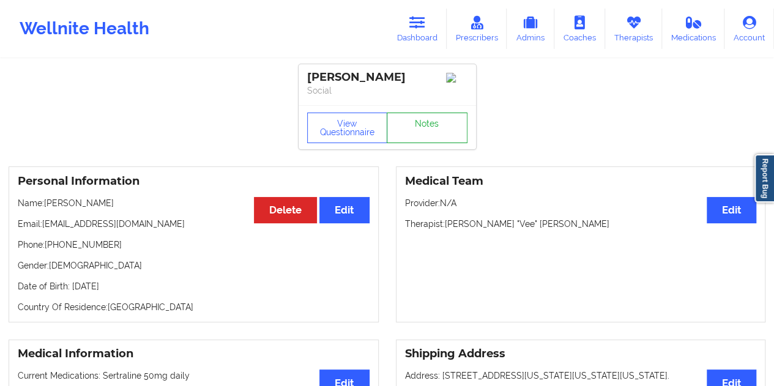
click at [429, 122] on link "Notes" at bounding box center [427, 128] width 81 height 31
